Goal: Find specific page/section: Find specific page/section

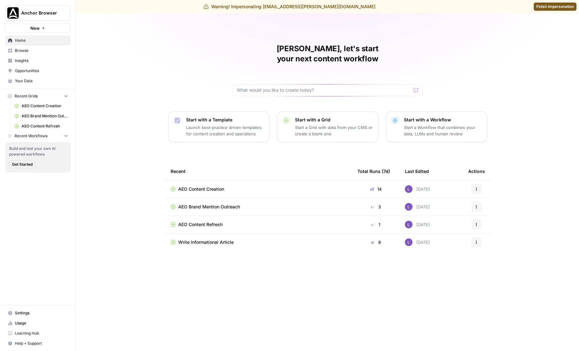
click at [547, 4] on span "Finish impersonation" at bounding box center [555, 7] width 38 height 6
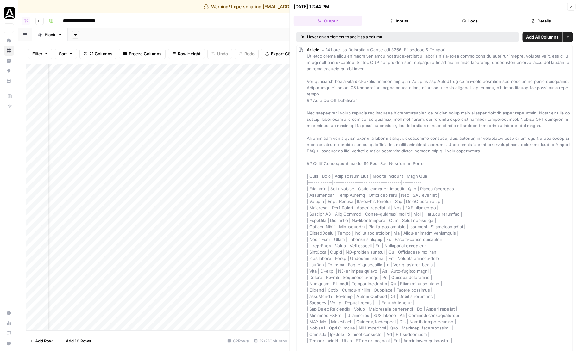
scroll to position [0, 399]
click at [478, 25] on button "Logs" at bounding box center [469, 21] width 68 height 10
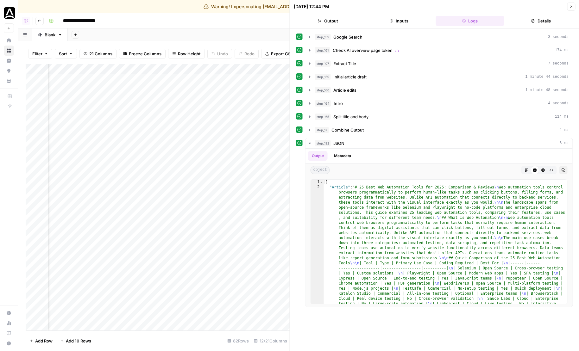
click at [570, 8] on icon "button" at bounding box center [571, 7] width 4 height 4
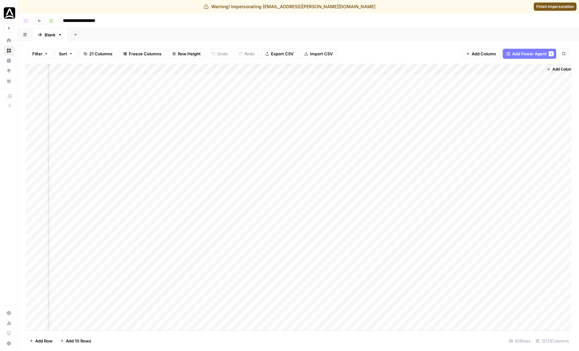
scroll to position [0, 368]
click at [543, 8] on span "Finish impersonation" at bounding box center [555, 7] width 38 height 6
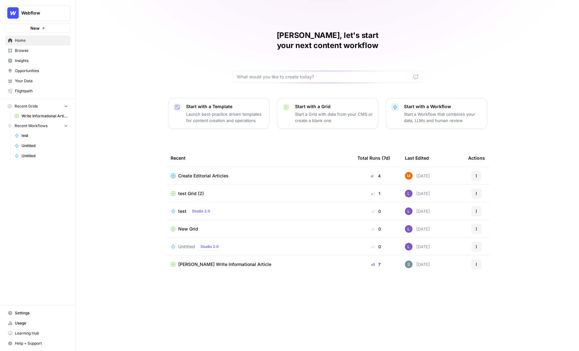
click at [66, 13] on icon "Workspace: Webflow" at bounding box center [65, 13] width 6 height 6
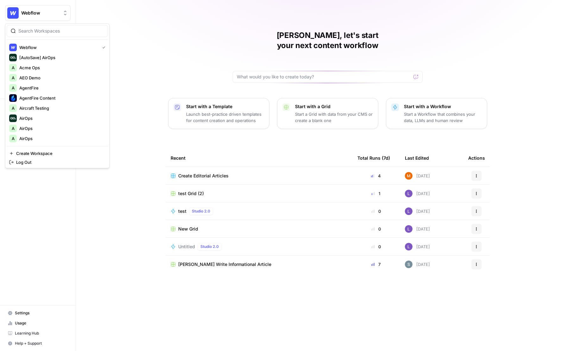
click at [54, 30] on input "search" at bounding box center [60, 31] width 85 height 6
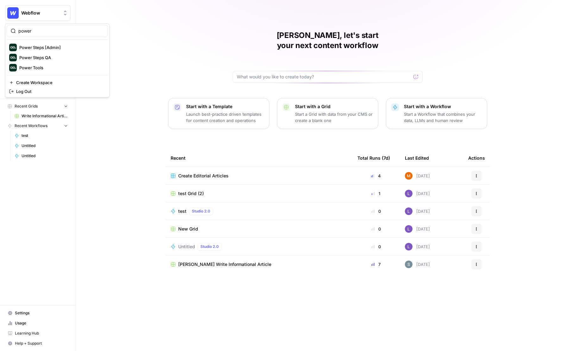
type input "power"
click at [54, 46] on span "Power Steps [Admin]" at bounding box center [61, 47] width 84 height 6
